Goal: Transaction & Acquisition: Purchase product/service

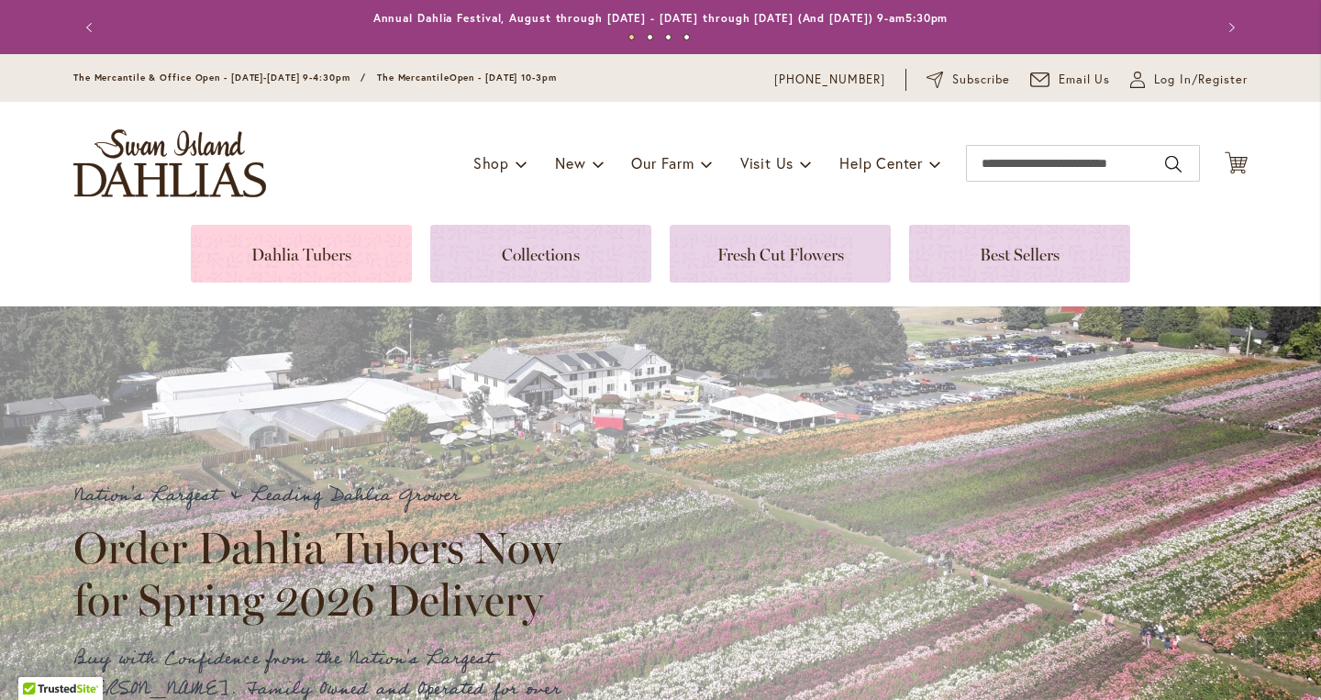
click at [333, 253] on link at bounding box center [301, 254] width 221 height 58
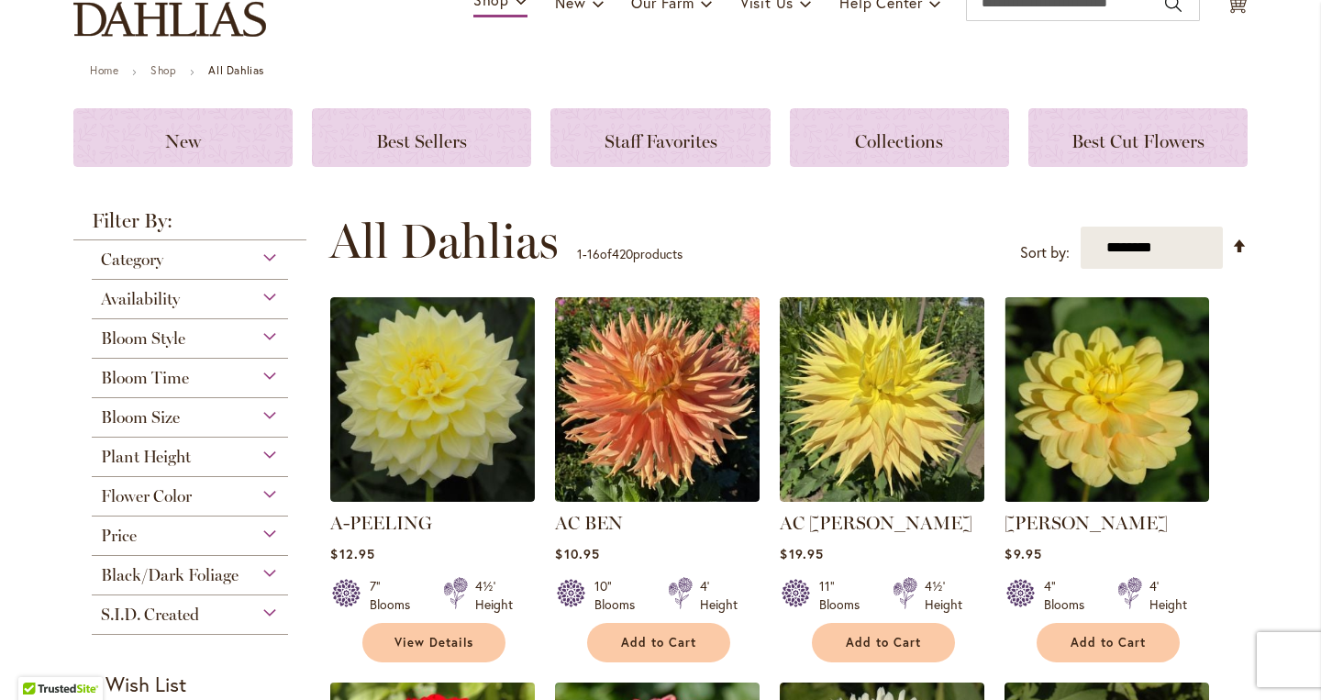
scroll to position [62, 0]
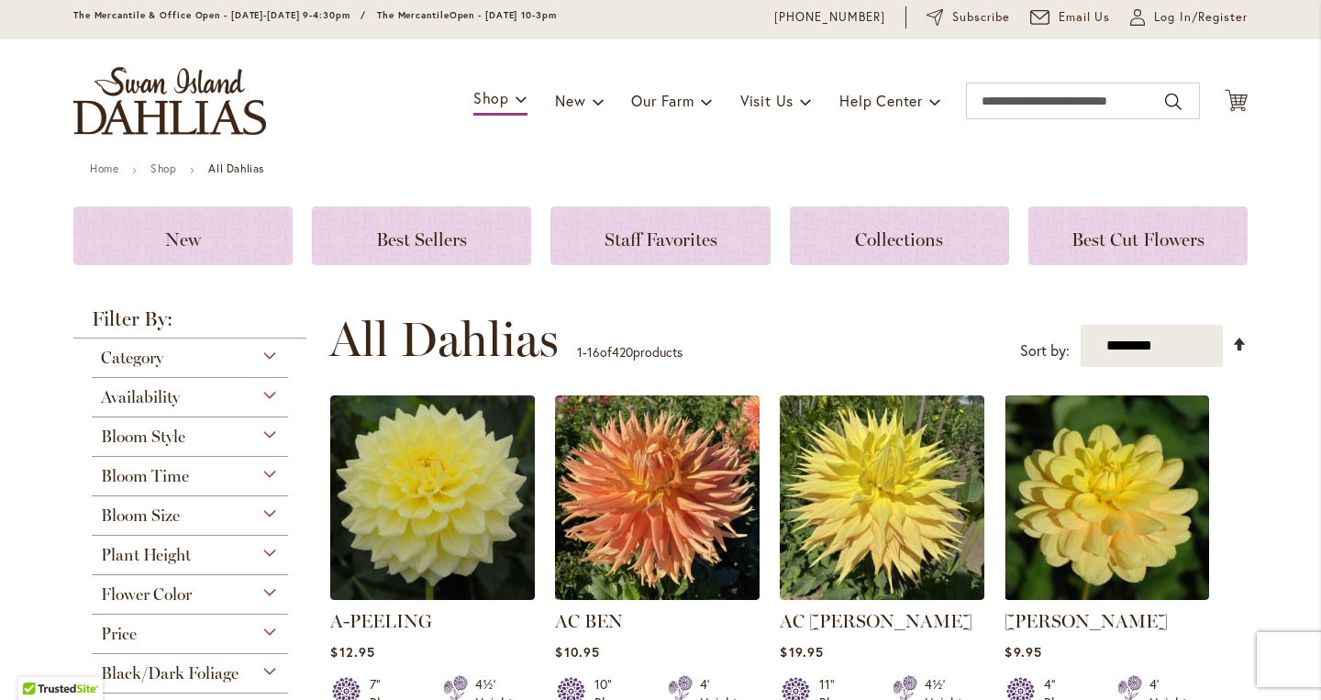
click at [1239, 340] on link "Set Descending Direction" at bounding box center [1240, 343] width 16 height 21
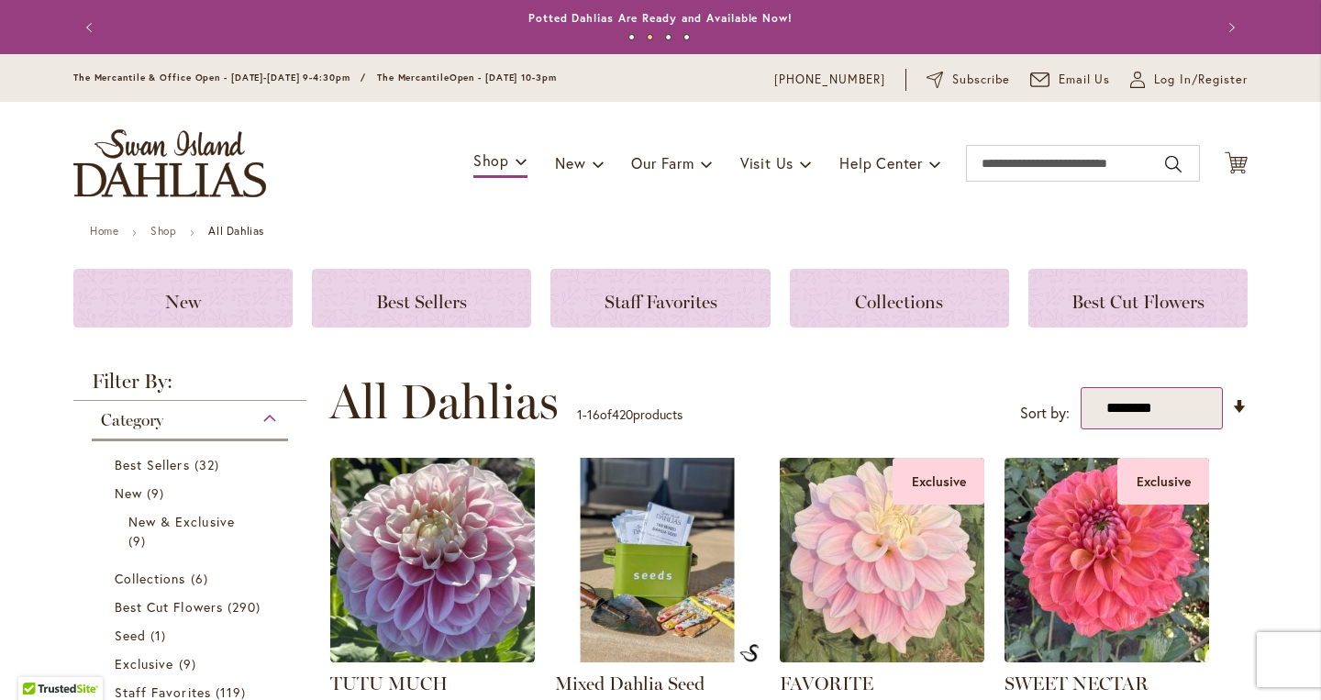
select select "*****"
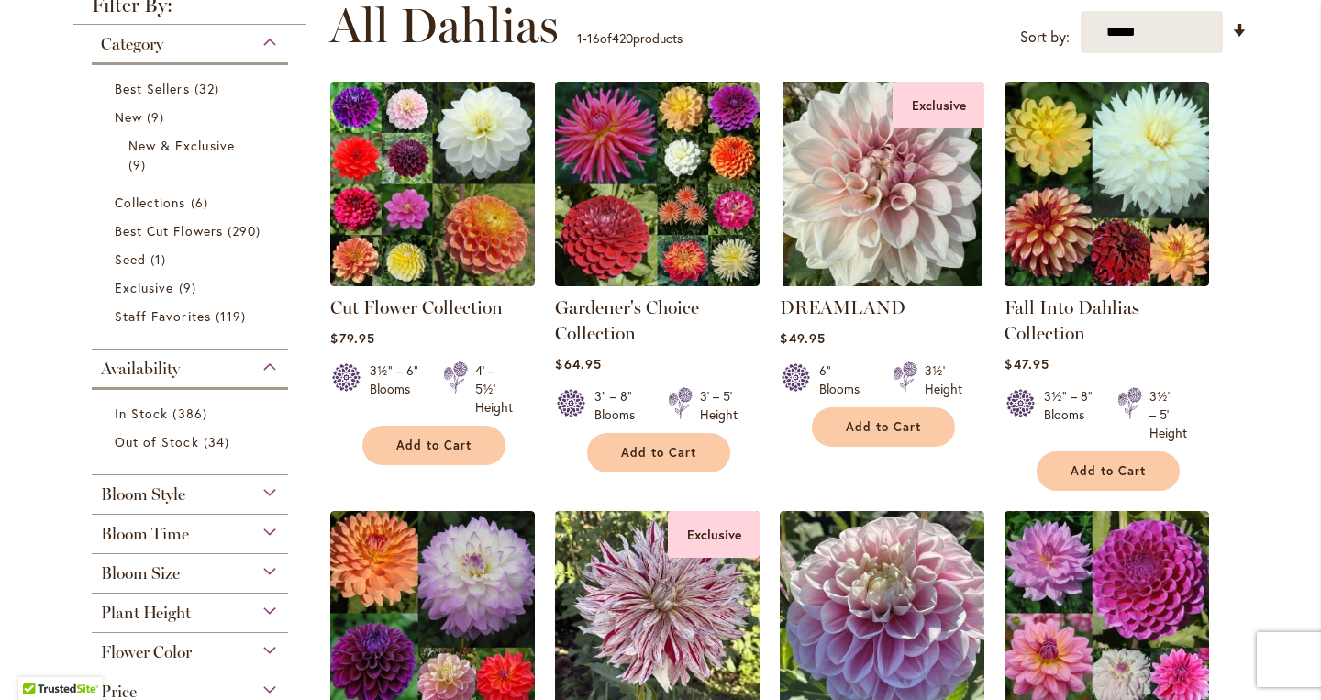
scroll to position [378, 0]
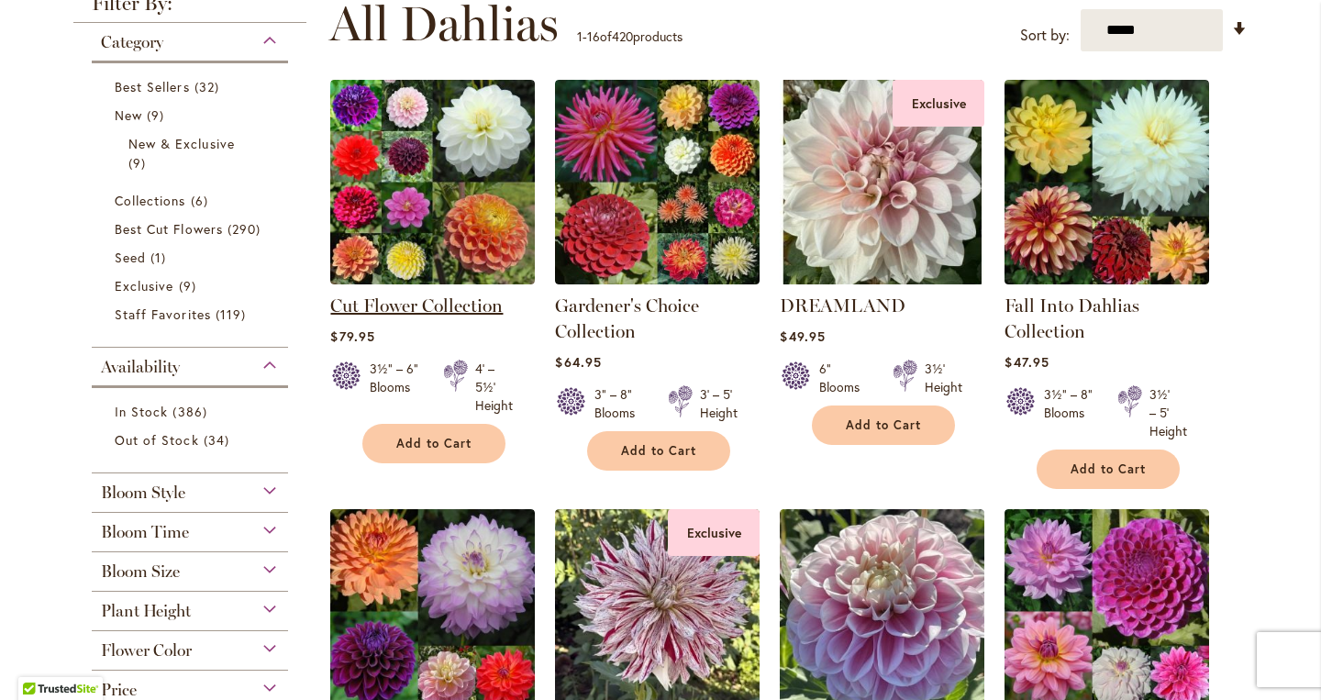
click at [446, 304] on link "Cut Flower Collection" at bounding box center [416, 305] width 172 height 22
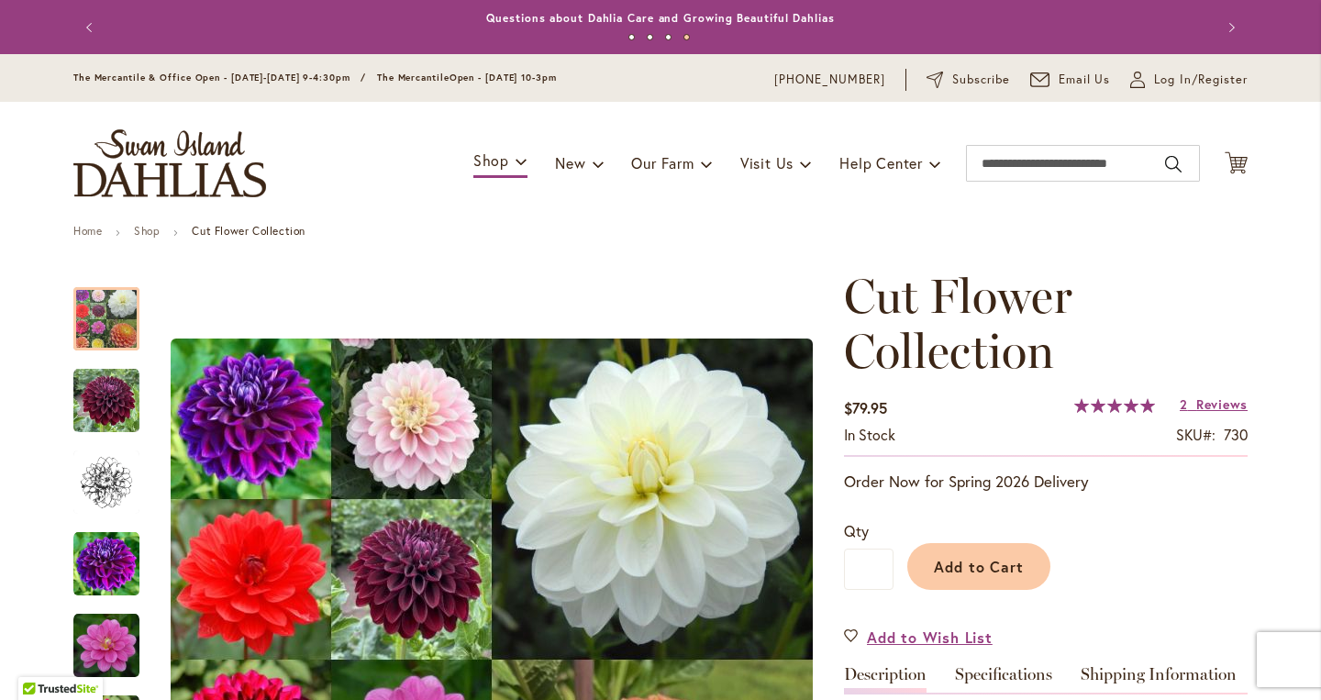
scroll to position [1, 0]
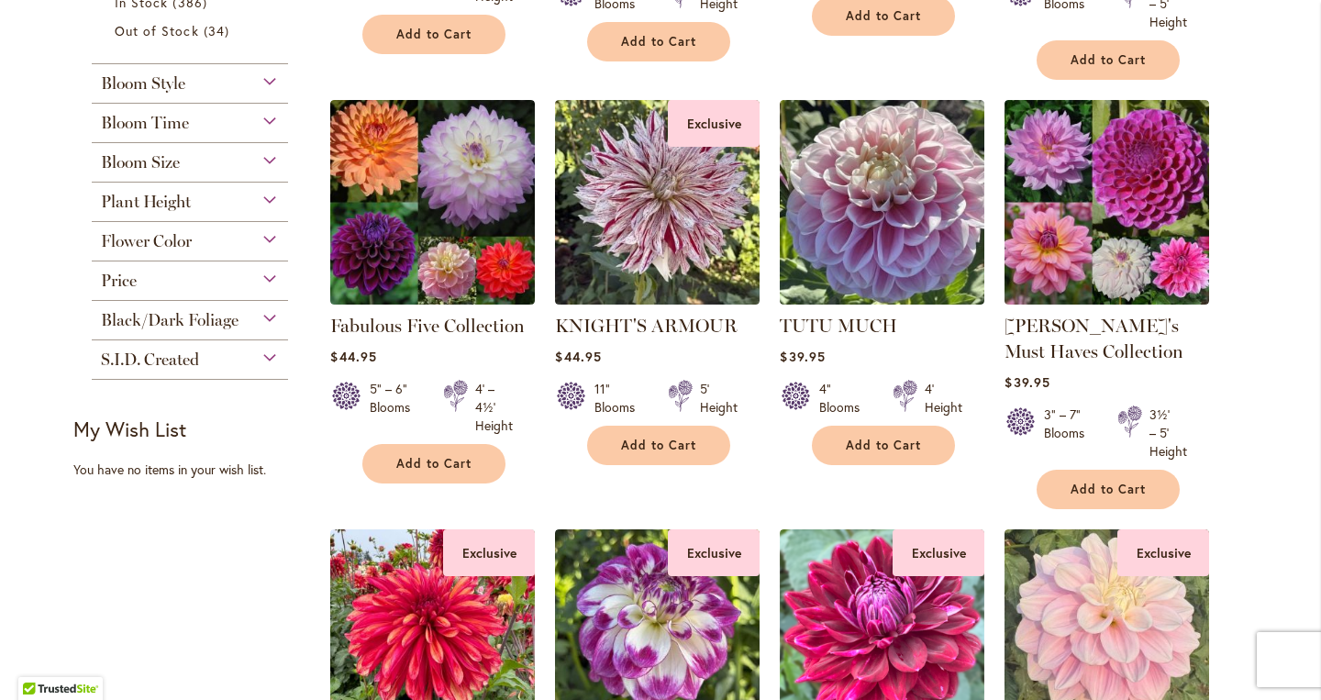
scroll to position [785, 0]
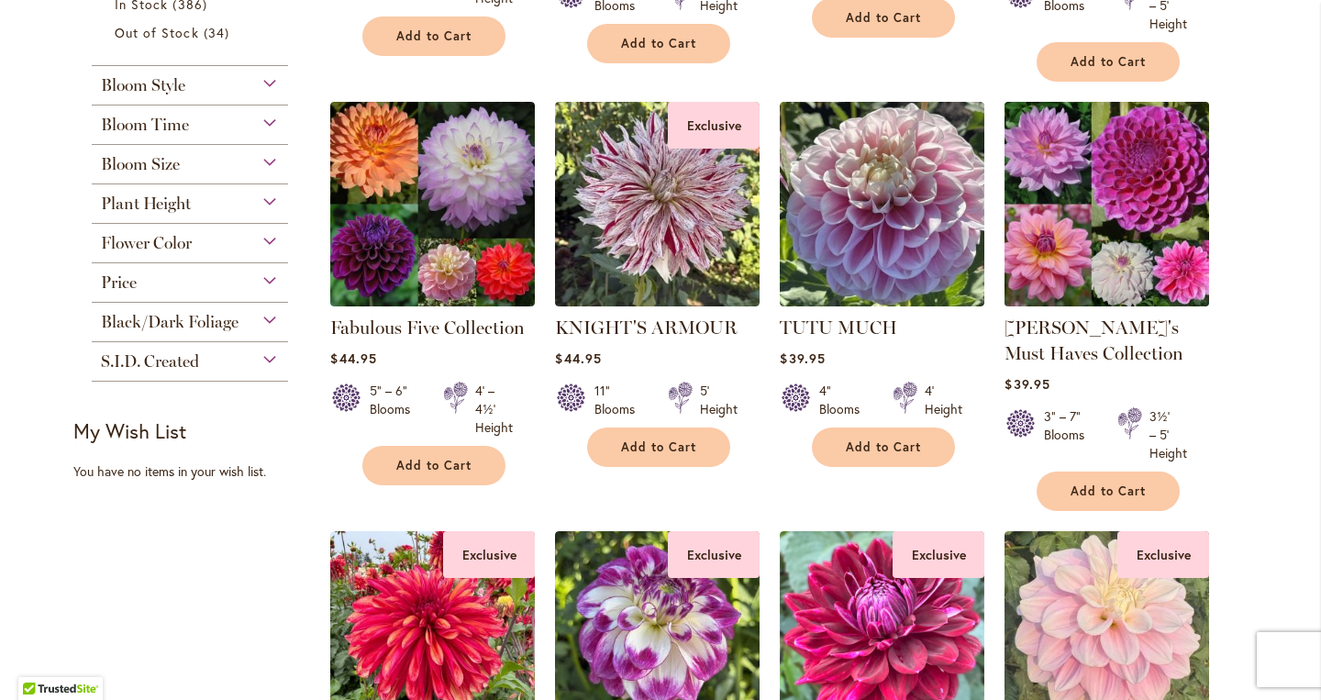
click at [1082, 207] on img at bounding box center [1107, 204] width 215 height 215
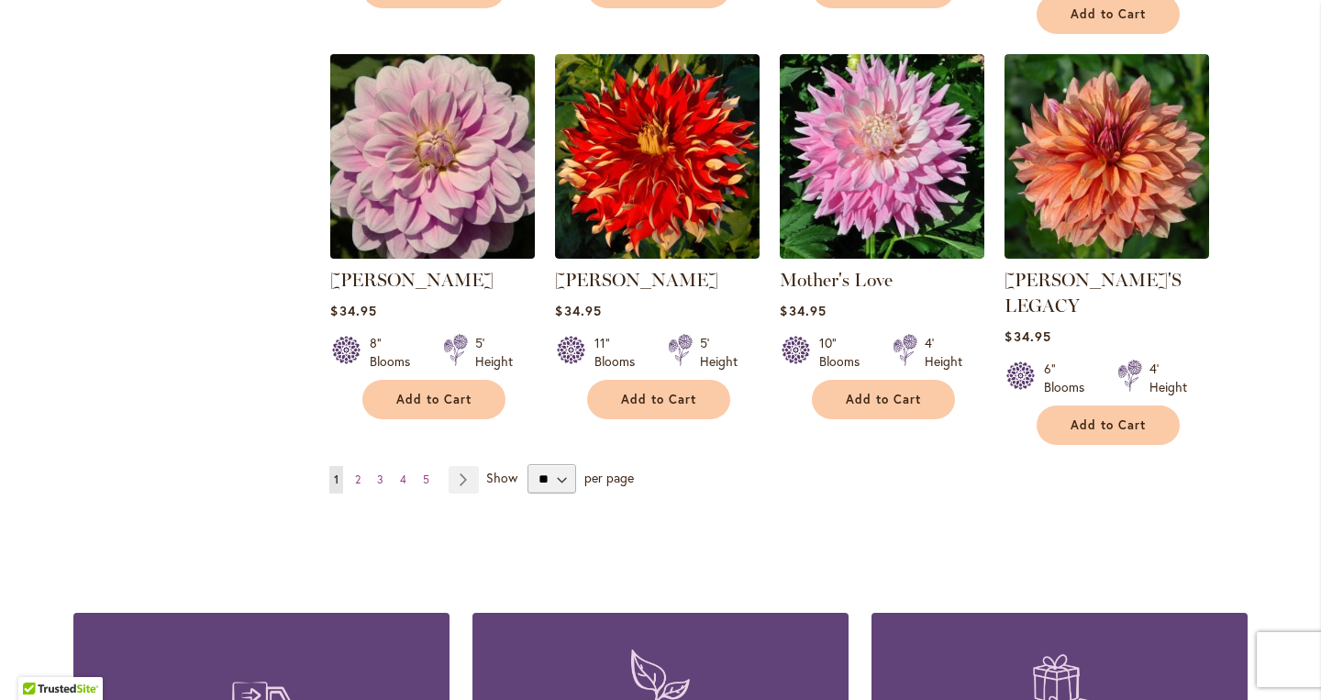
scroll to position [1671, 0]
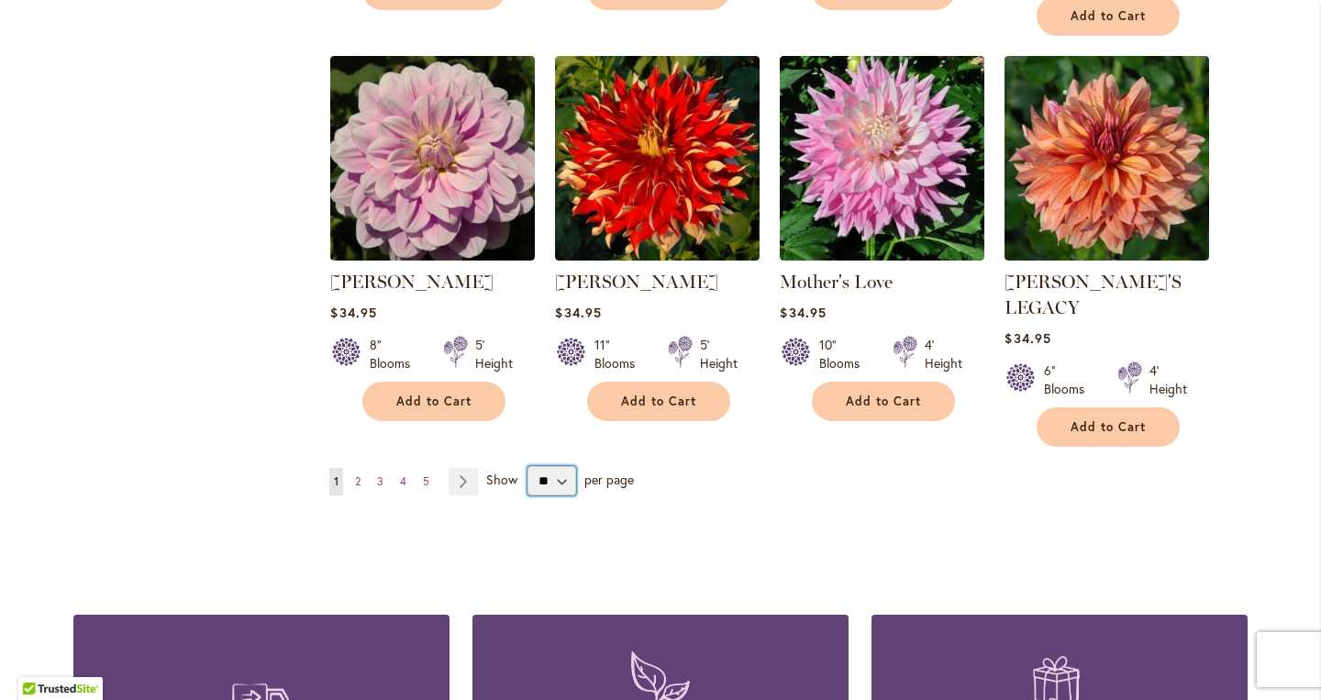
select select "**"
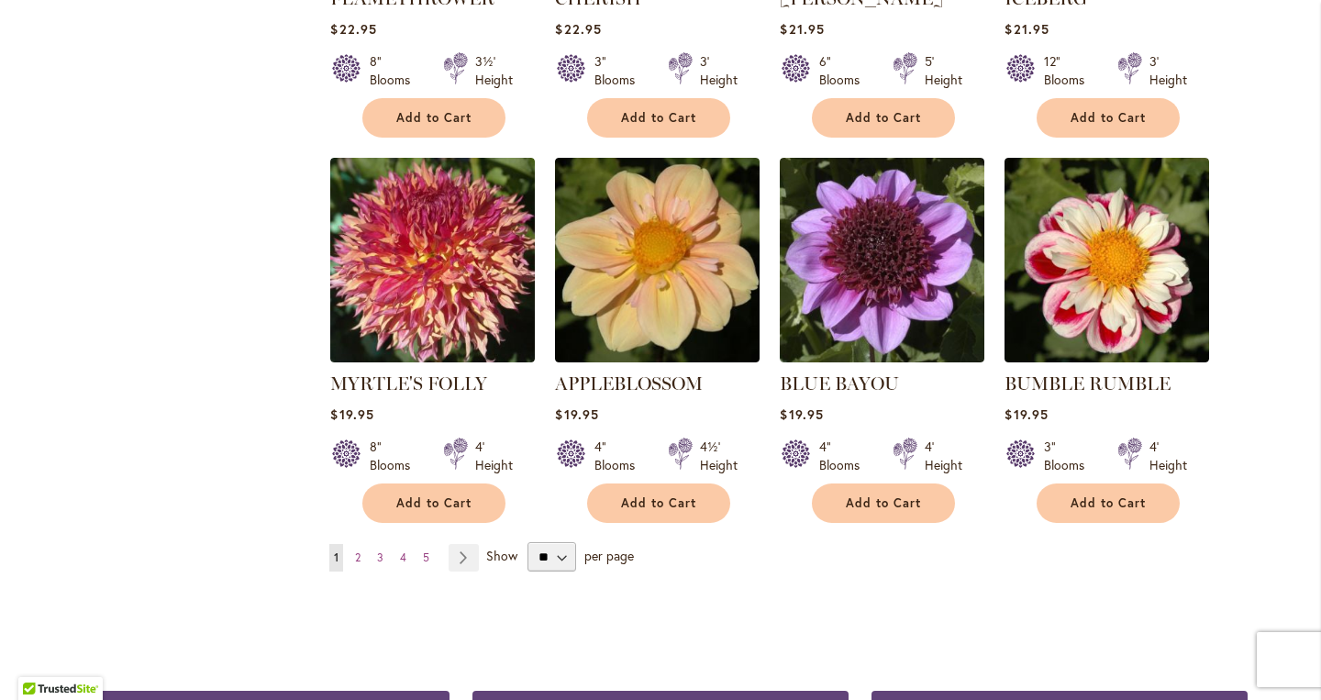
scroll to position [6269, 0]
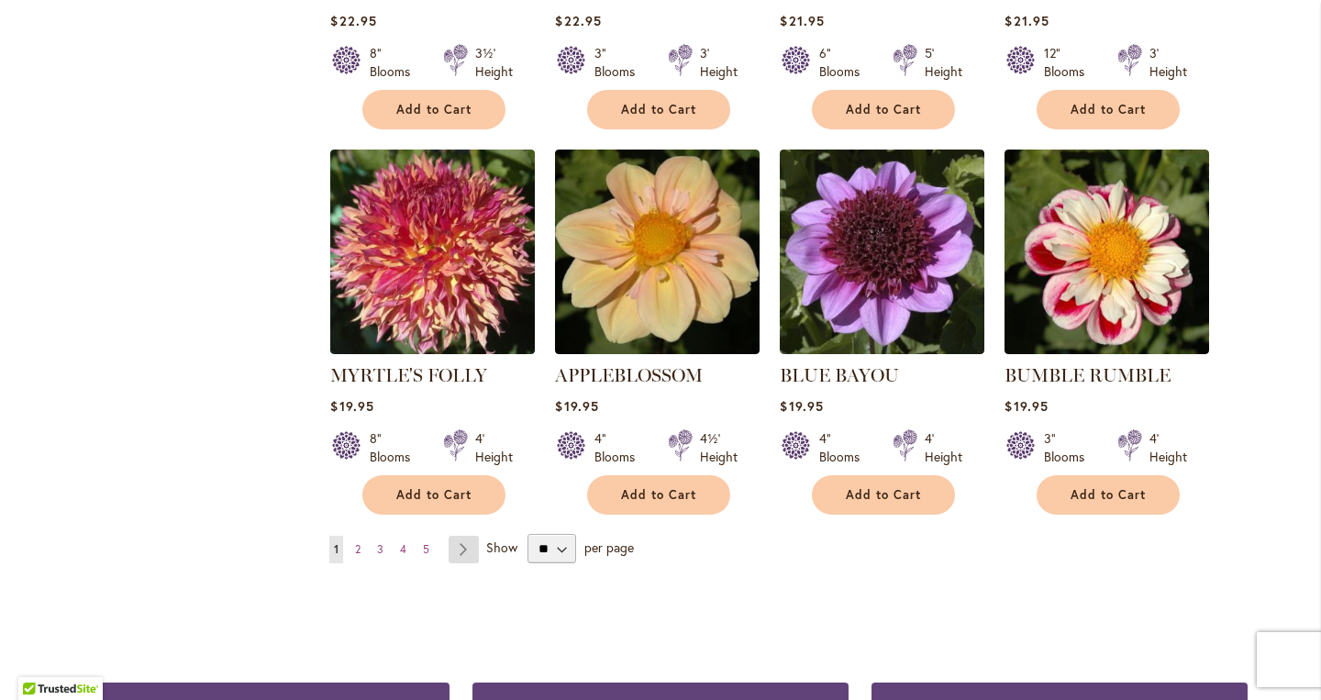
click at [462, 536] on link "Page Next" at bounding box center [463, 550] width 30 height 28
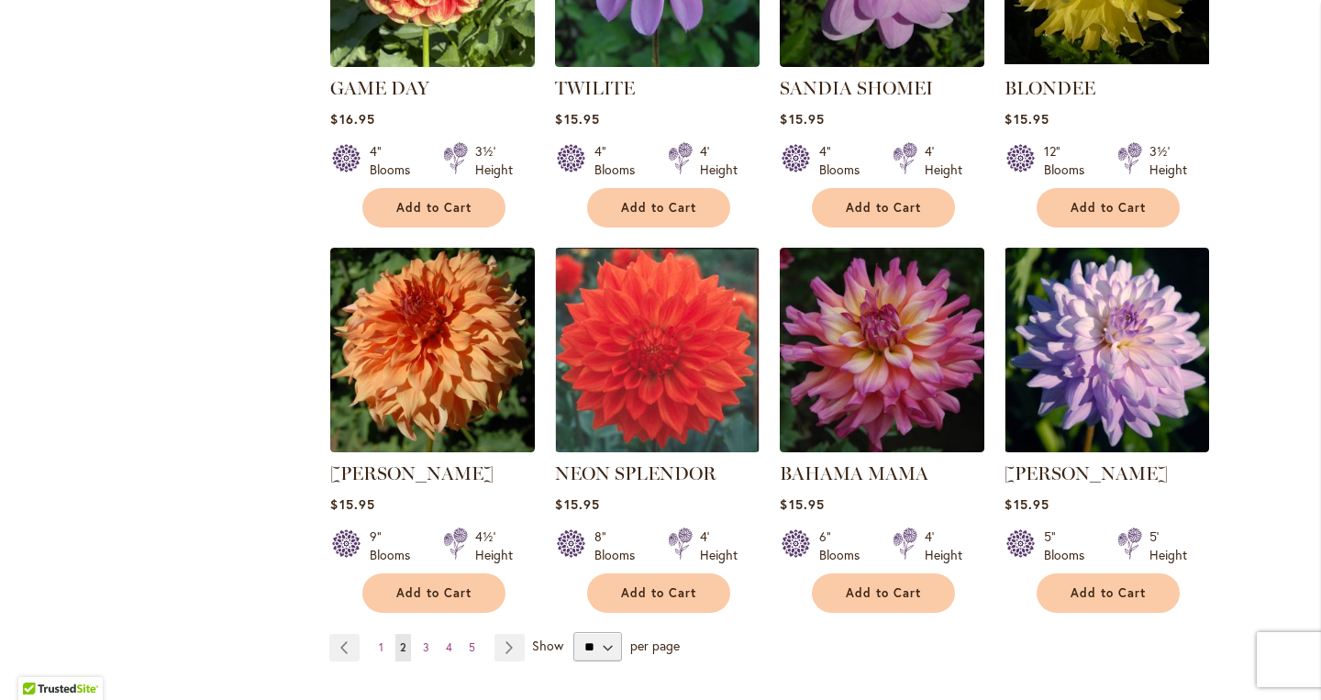
scroll to position [6139, 0]
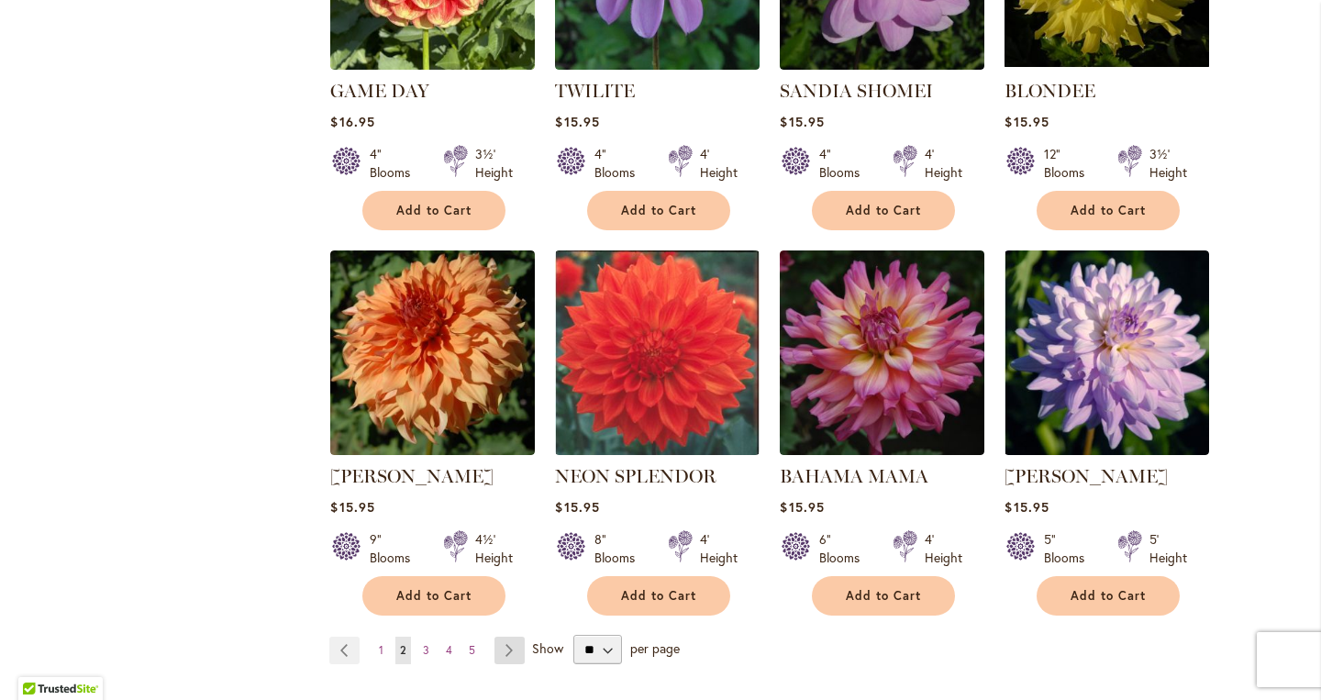
click at [507, 636] on link "Page Next" at bounding box center [509, 650] width 30 height 28
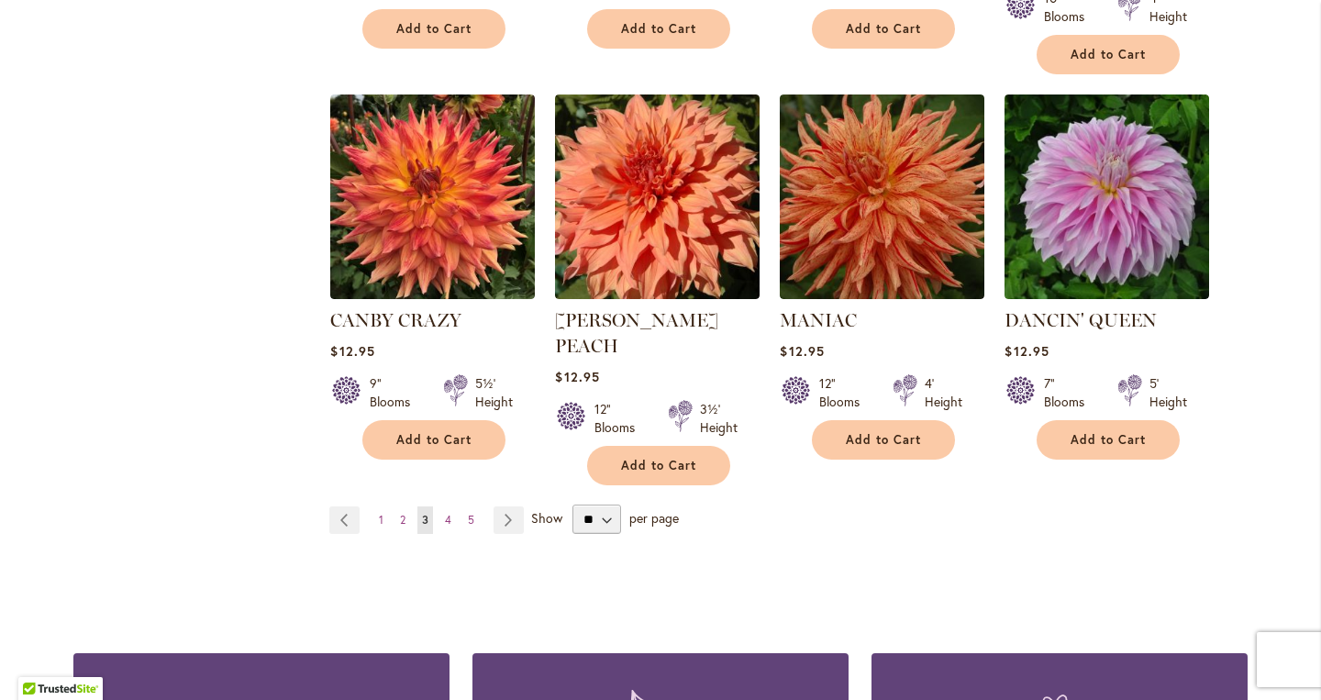
scroll to position [6399, 0]
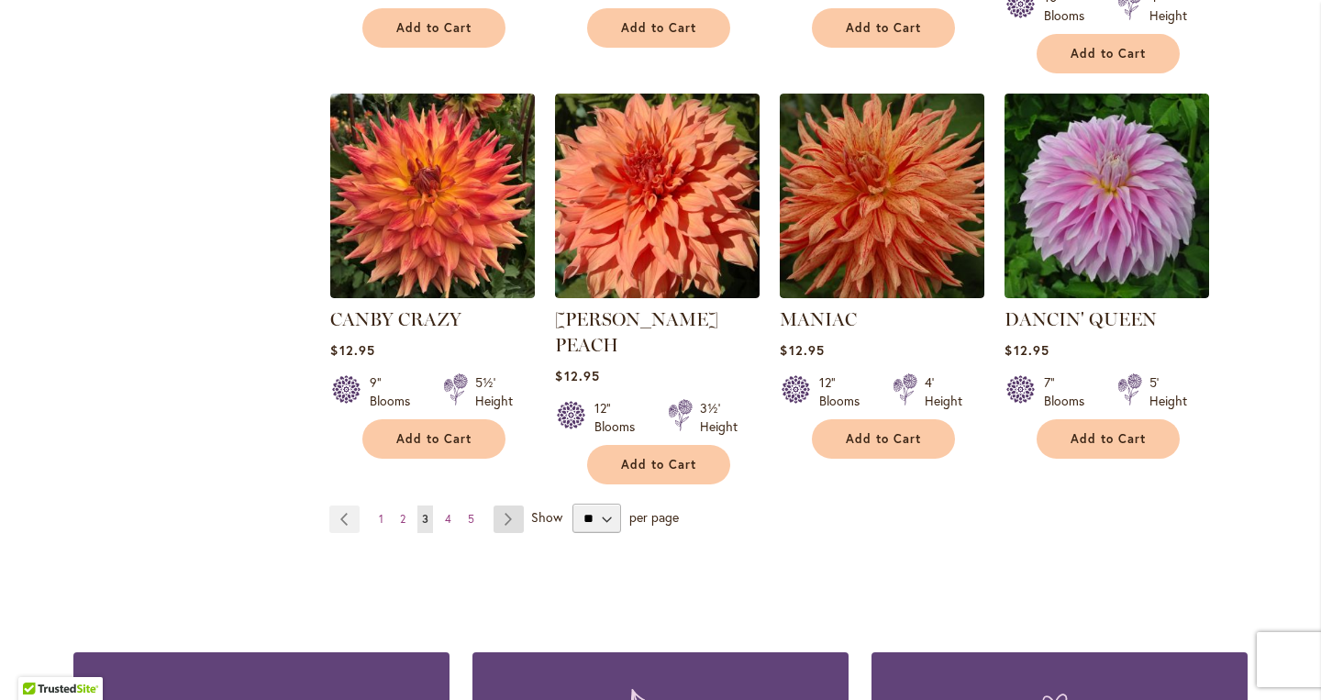
click at [507, 505] on link "Page Next" at bounding box center [508, 519] width 30 height 28
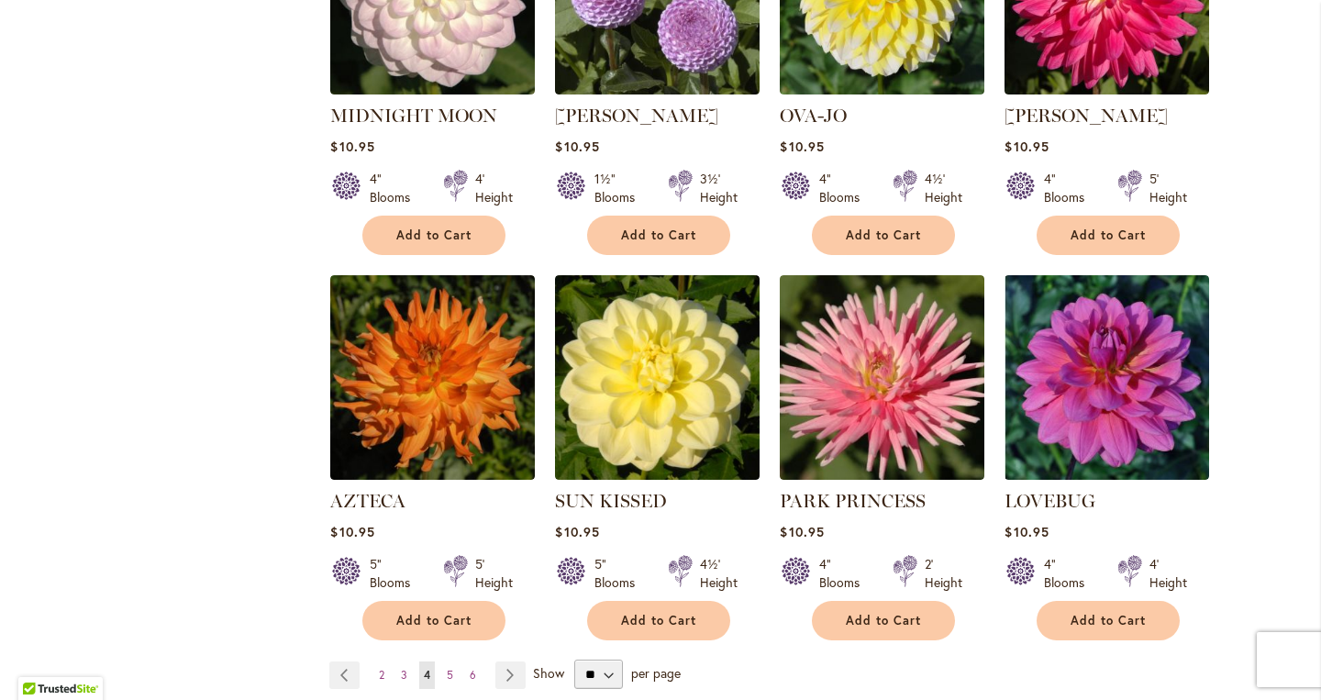
scroll to position [6128, 0]
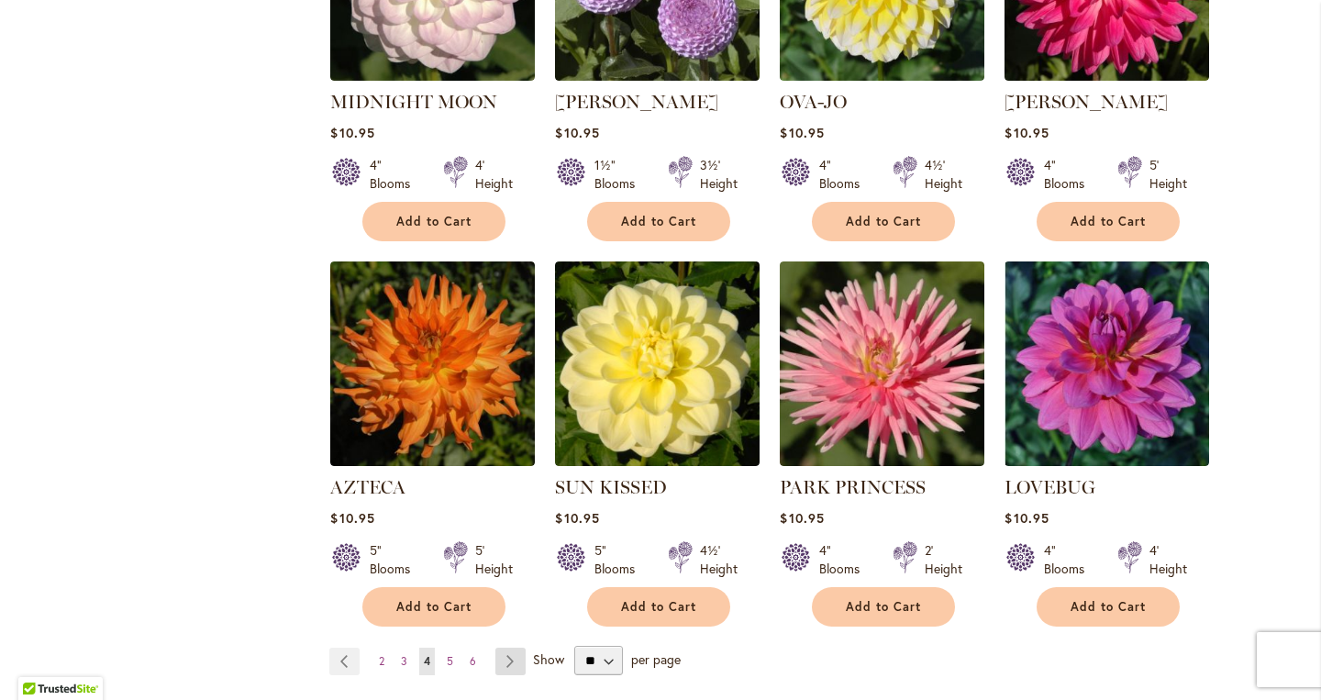
click at [508, 647] on link "Page Next" at bounding box center [510, 661] width 30 height 28
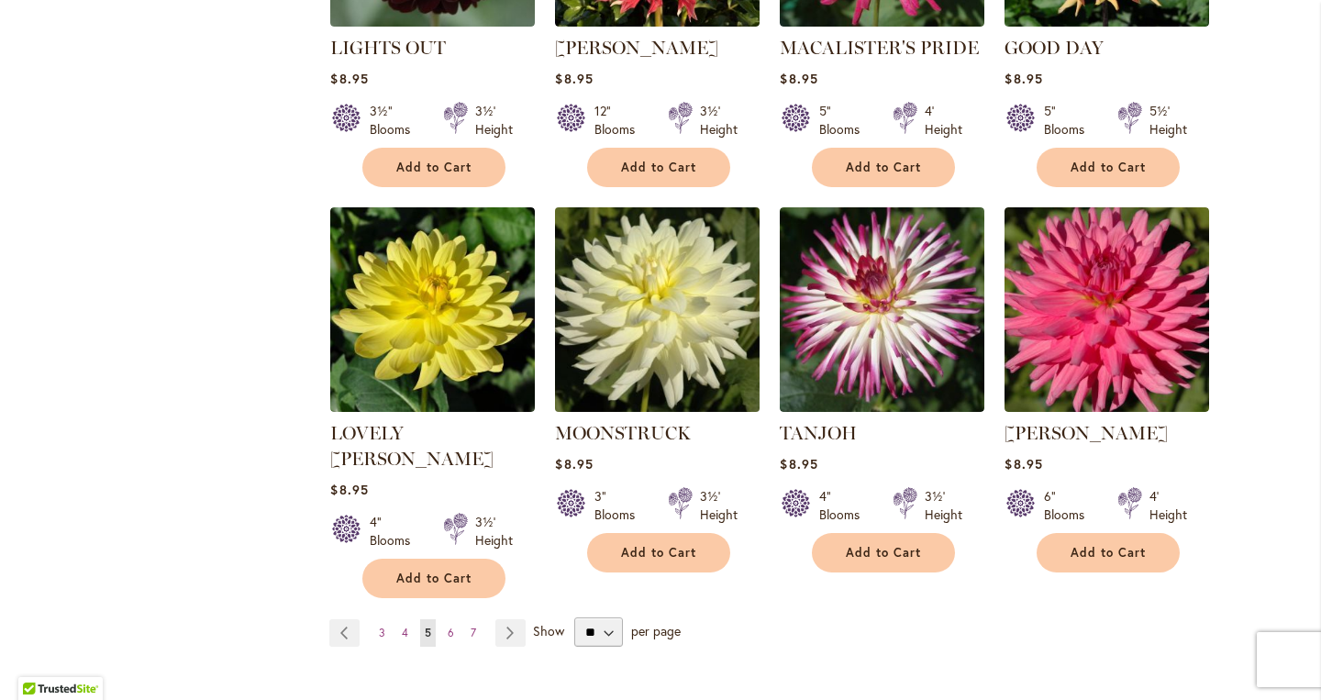
scroll to position [6183, 0]
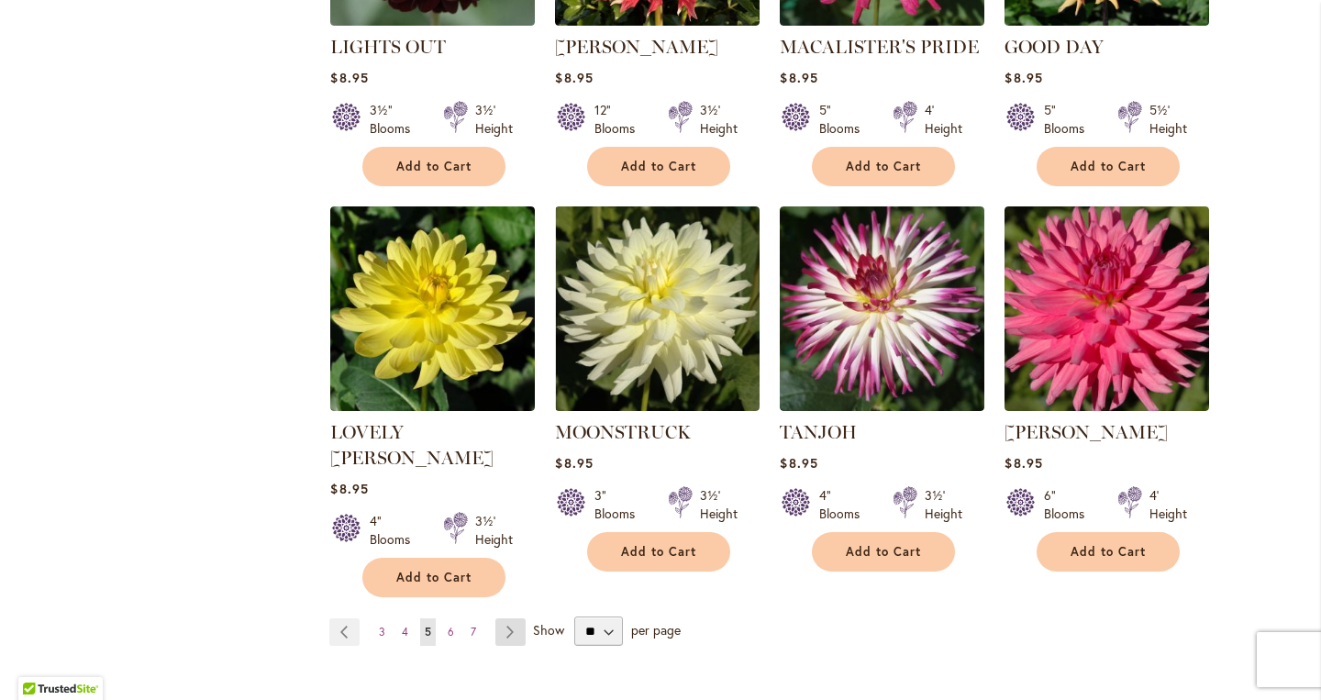
click at [510, 618] on link "Page Next" at bounding box center [510, 632] width 30 height 28
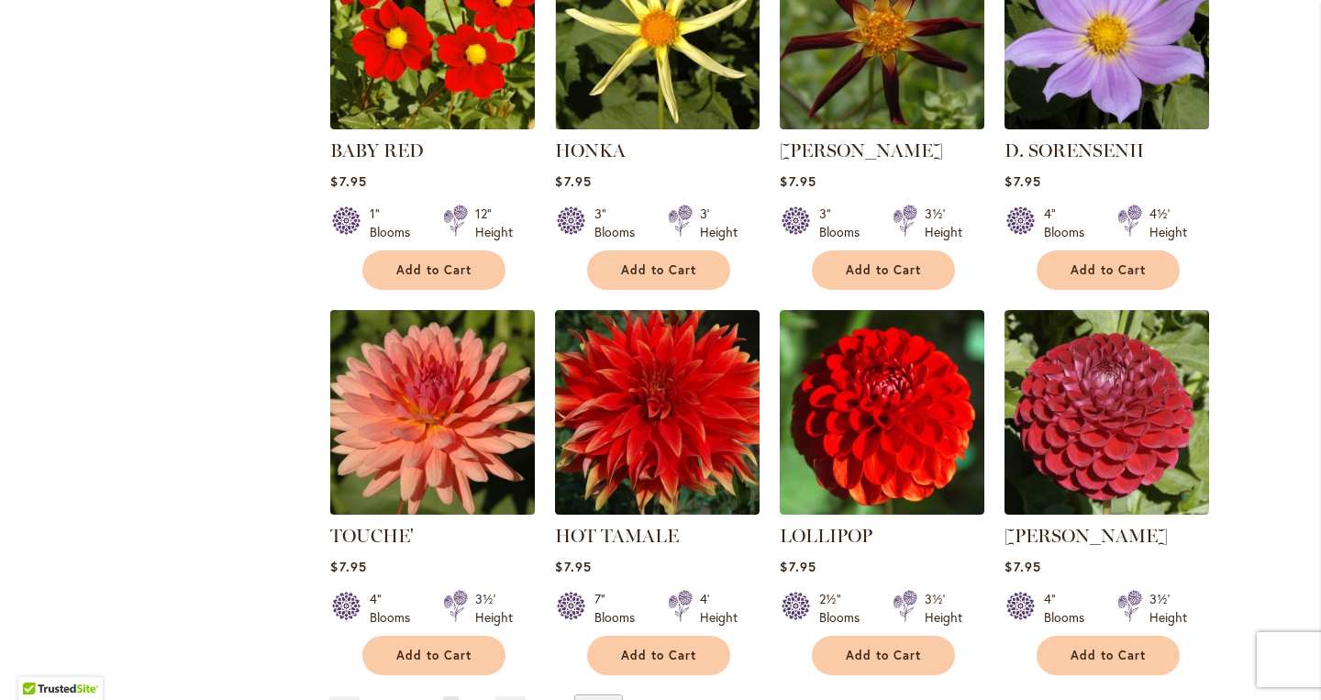
scroll to position [6065, 0]
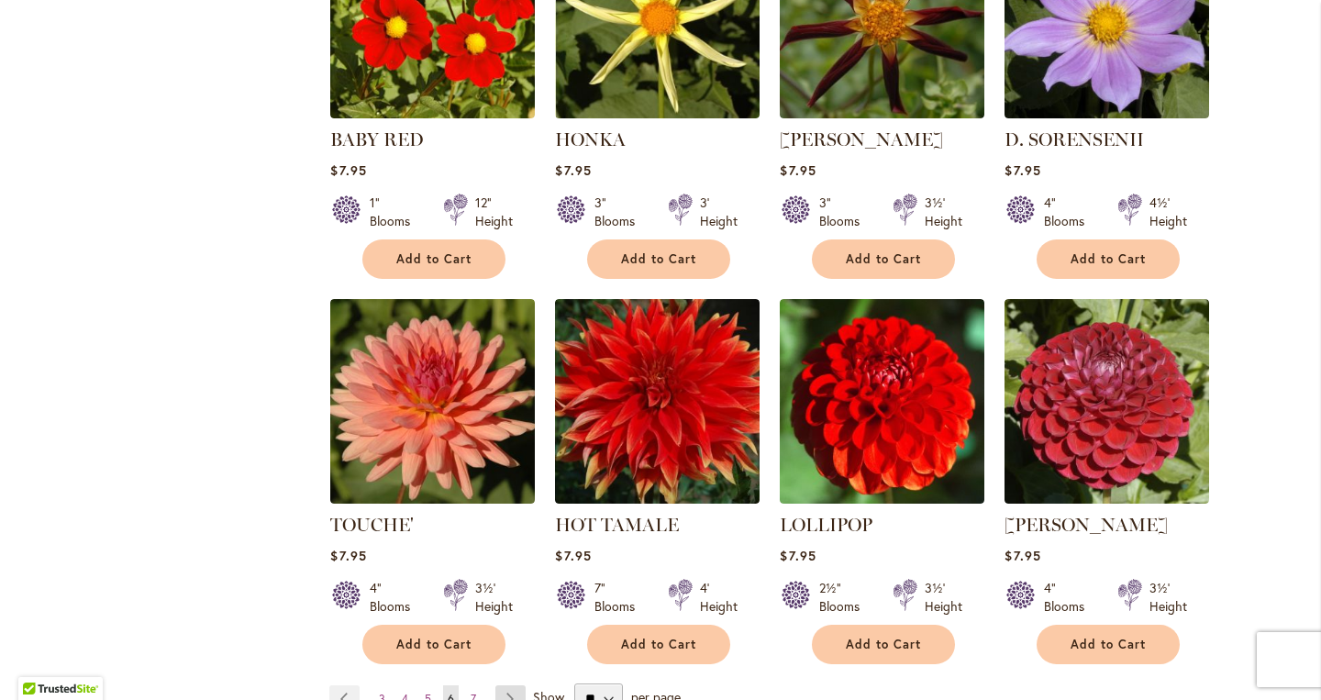
click at [509, 685] on link "Page Next" at bounding box center [510, 699] width 30 height 28
